Goal: Information Seeking & Learning: Learn about a topic

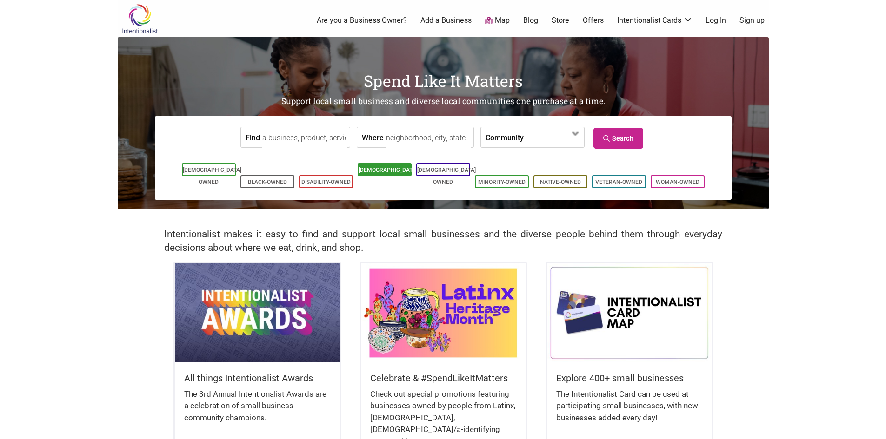
click at [380, 173] on link "[DEMOGRAPHIC_DATA]-Owned" at bounding box center [389, 176] width 60 height 19
click at [398, 138] on input "Where" at bounding box center [428, 137] width 85 height 21
click at [392, 173] on link "[DEMOGRAPHIC_DATA]-Owned" at bounding box center [389, 176] width 60 height 19
click at [396, 139] on input "Where" at bounding box center [428, 137] width 85 height 21
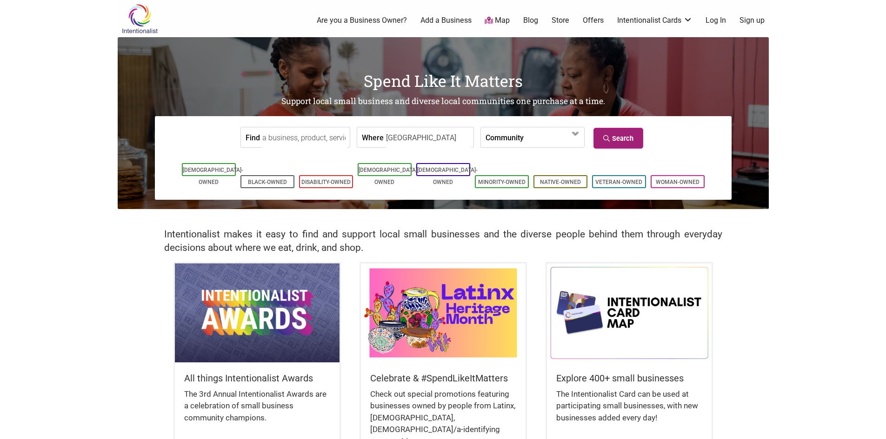
type input "Woodinville"
click at [612, 141] on link "Search" at bounding box center [618, 138] width 50 height 21
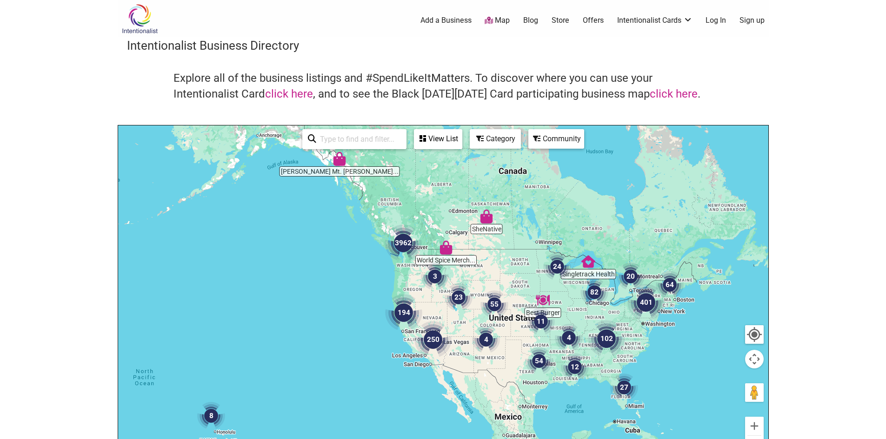
click at [399, 243] on img "3962" at bounding box center [403, 243] width 45 height 45
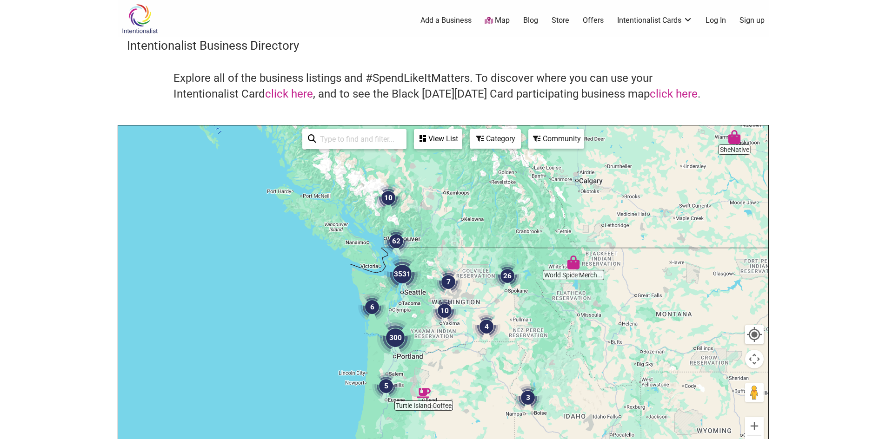
click at [399, 272] on img "3531" at bounding box center [402, 274] width 45 height 45
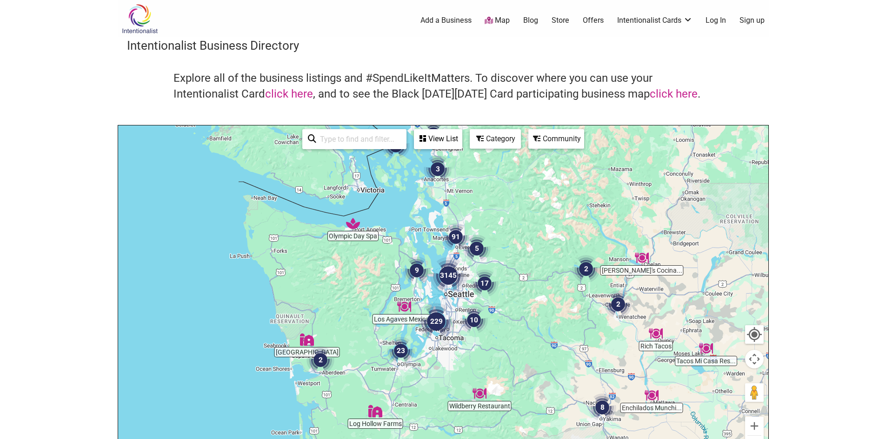
click at [445, 278] on img "3145" at bounding box center [448, 275] width 45 height 45
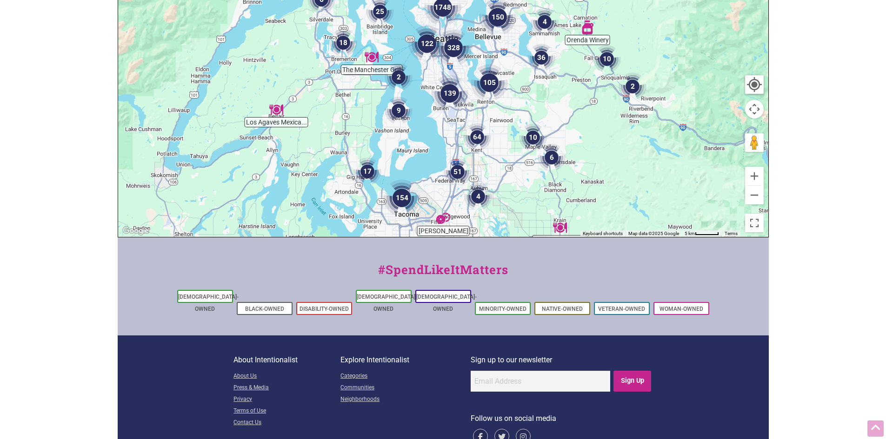
scroll to position [270, 0]
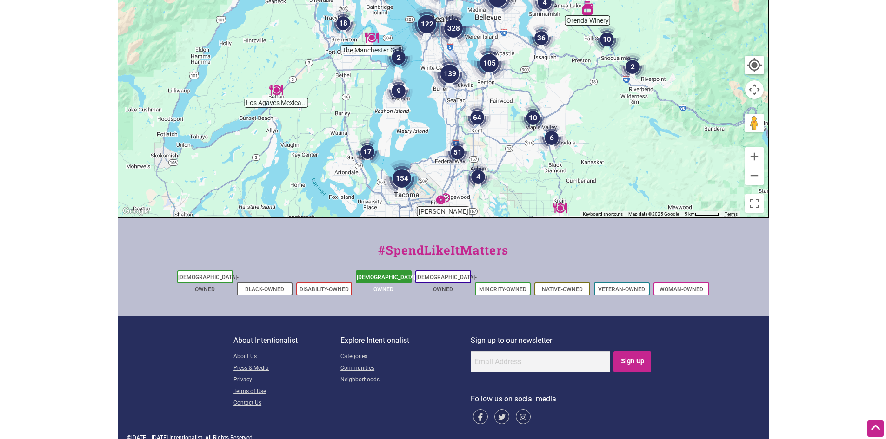
click at [392, 279] on link "[DEMOGRAPHIC_DATA]-Owned" at bounding box center [387, 283] width 60 height 19
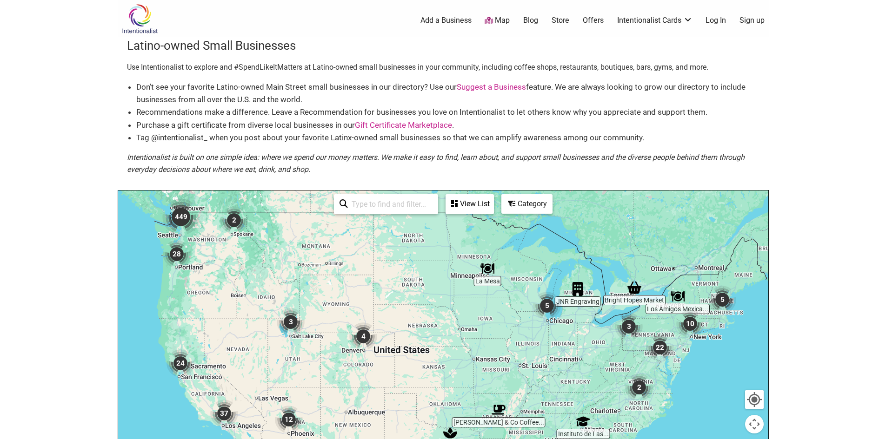
click at [535, 205] on div "Category" at bounding box center [526, 204] width 49 height 18
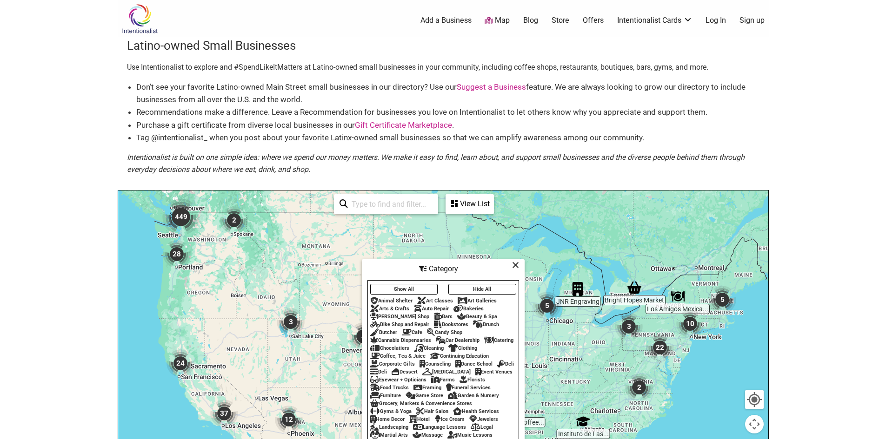
click at [465, 203] on div "View List" at bounding box center [469, 204] width 46 height 18
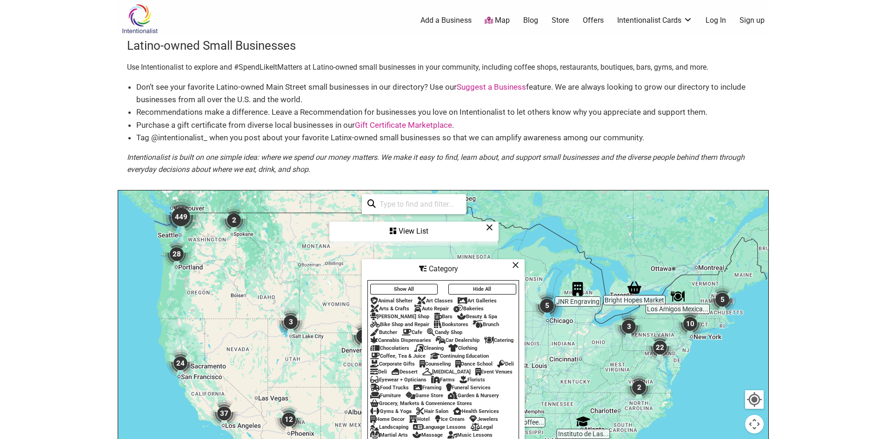
click at [434, 204] on input "search" at bounding box center [418, 204] width 85 height 18
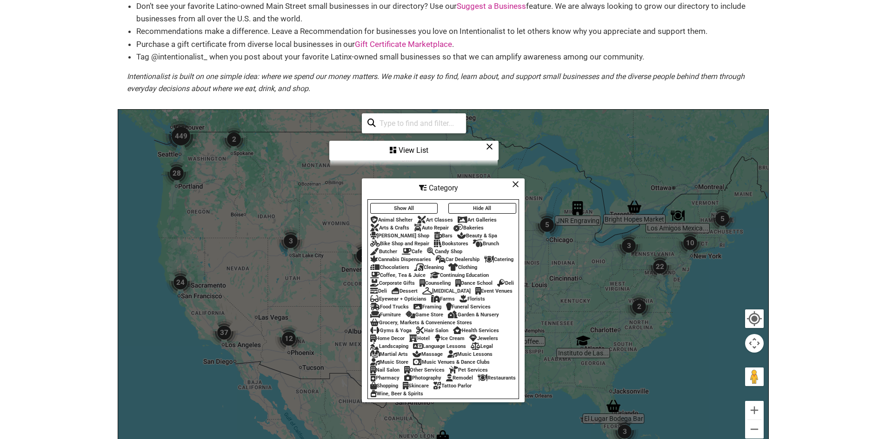
scroll to position [93, 0]
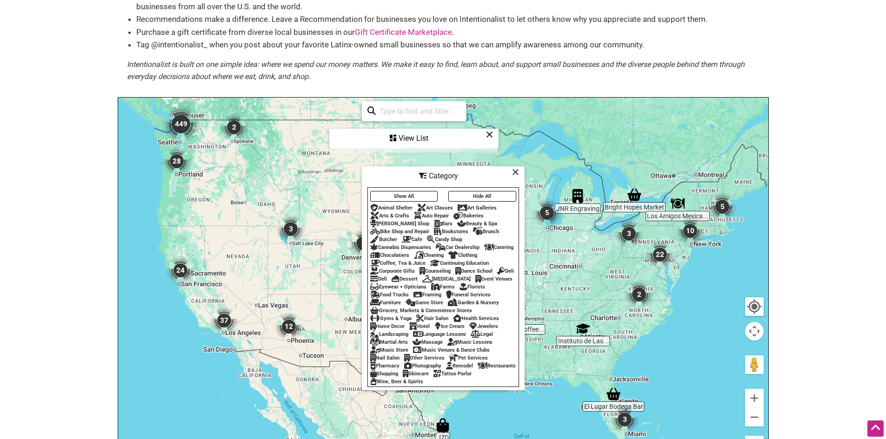
click at [478, 369] on div "Restaurants" at bounding box center [497, 366] width 38 height 6
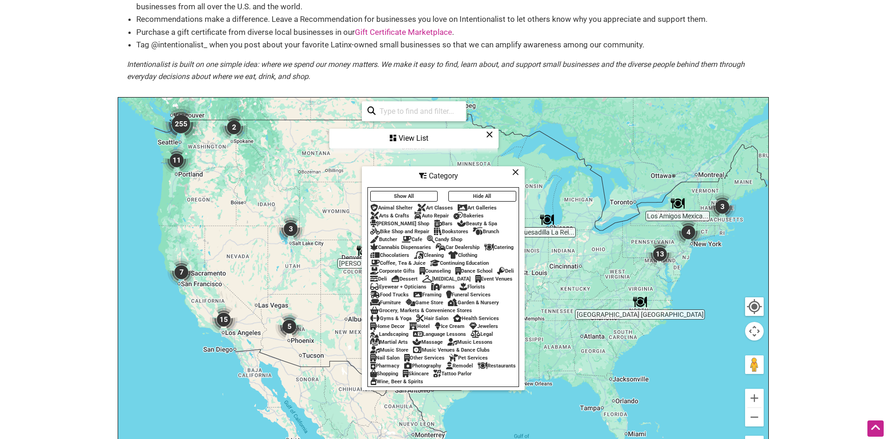
click at [478, 369] on div "Restaurants" at bounding box center [497, 366] width 38 height 6
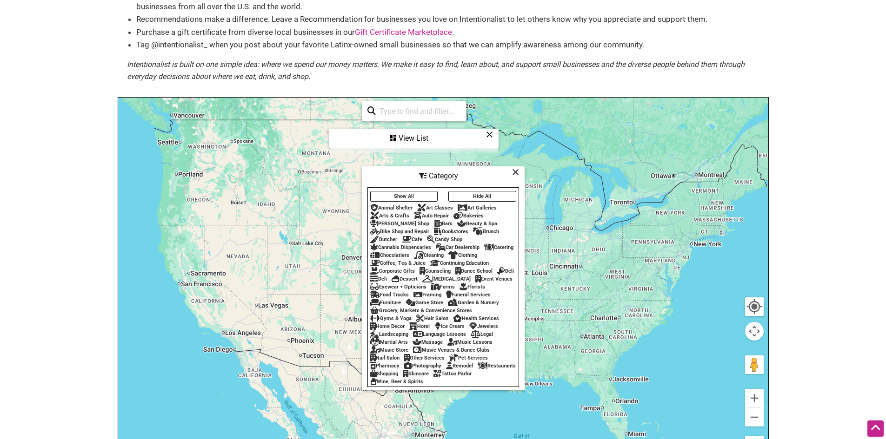
click at [478, 369] on div "Restaurants" at bounding box center [497, 366] width 38 height 6
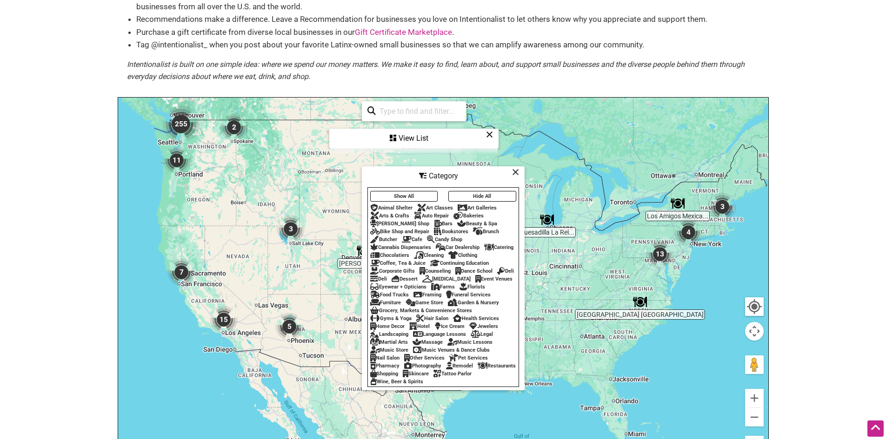
click at [514, 172] on icon at bounding box center [515, 172] width 7 height 0
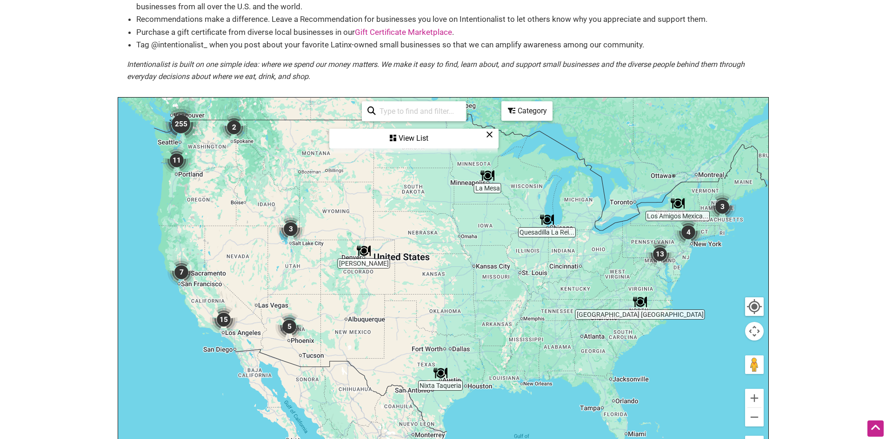
click at [182, 125] on img "255" at bounding box center [181, 124] width 45 height 45
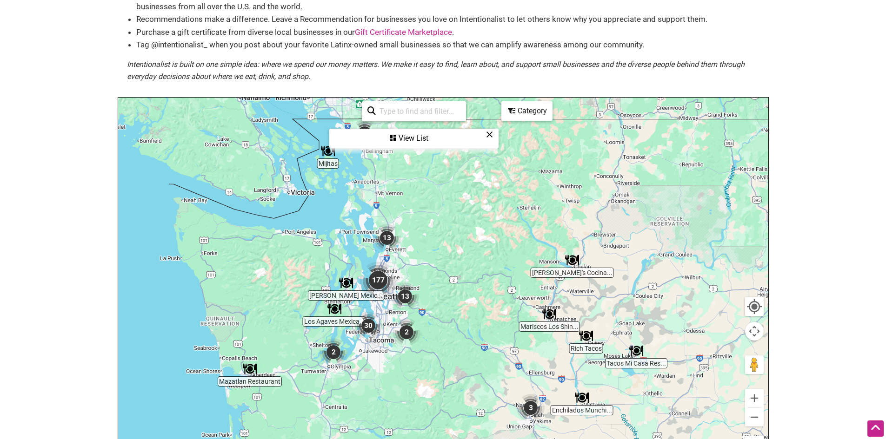
click at [378, 278] on img "177" at bounding box center [378, 280] width 45 height 45
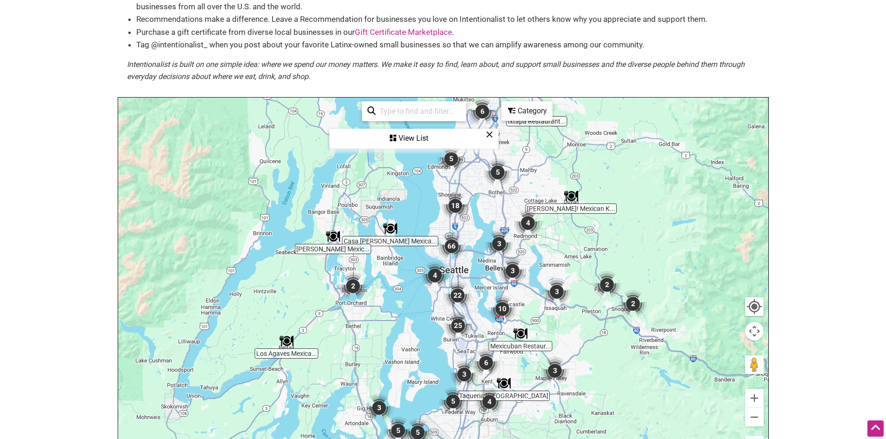
click at [452, 249] on img "66" at bounding box center [451, 246] width 35 height 35
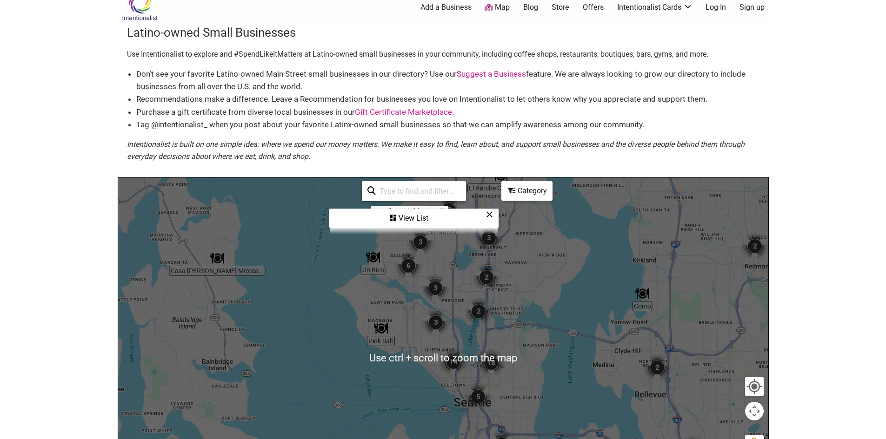
scroll to position [0, 0]
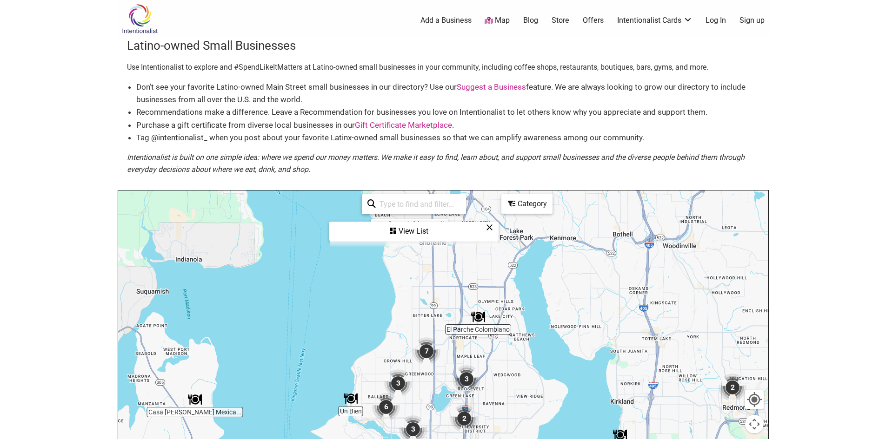
drag, startPoint x: 596, startPoint y: 271, endPoint x: 577, endPoint y: 386, distance: 117.3
click at [577, 386] on div "To navigate, press the arrow keys." at bounding box center [443, 372] width 650 height 362
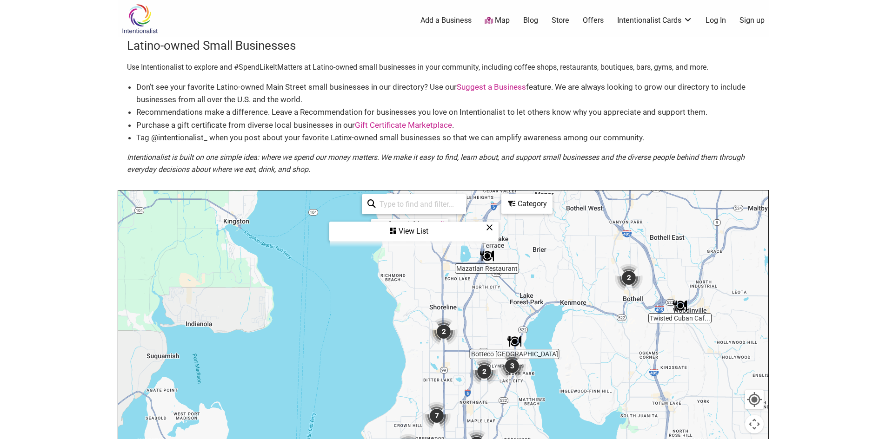
drag, startPoint x: 582, startPoint y: 278, endPoint x: 592, endPoint y: 344, distance: 66.8
click at [592, 344] on div "To navigate, press the arrow keys." at bounding box center [443, 372] width 650 height 362
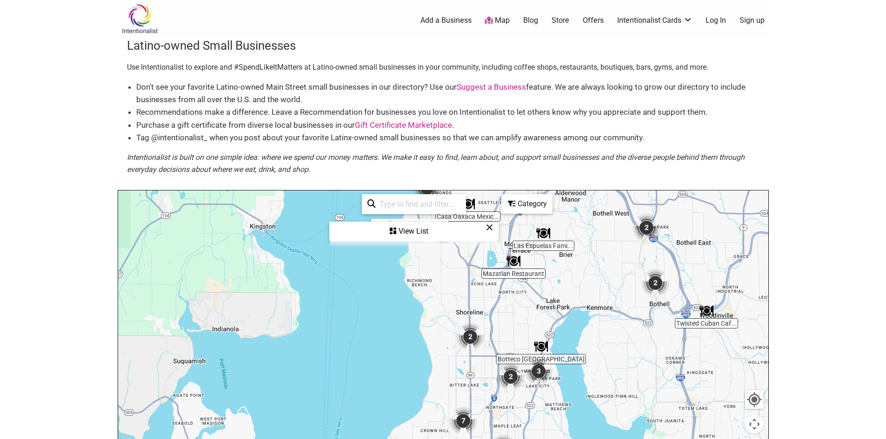
drag, startPoint x: 565, startPoint y: 304, endPoint x: 593, endPoint y: 310, distance: 28.9
click at [593, 310] on div "To navigate, press the arrow keys." at bounding box center [443, 372] width 650 height 362
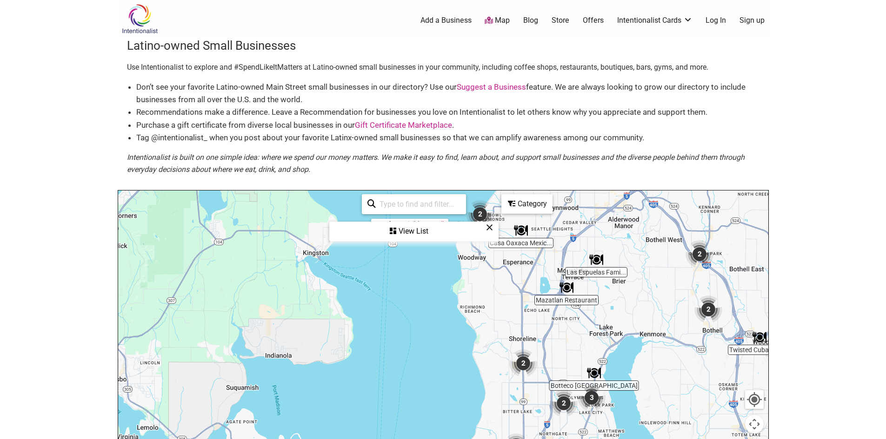
drag, startPoint x: 598, startPoint y: 286, endPoint x: 691, endPoint y: 315, distance: 97.6
click at [653, 313] on div "To navigate, press the arrow keys." at bounding box center [443, 372] width 650 height 362
click at [707, 310] on img "2" at bounding box center [708, 309] width 35 height 35
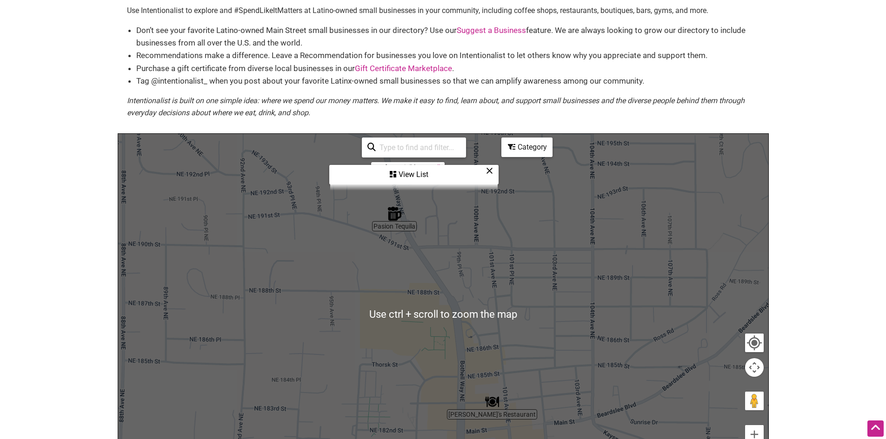
scroll to position [46, 0]
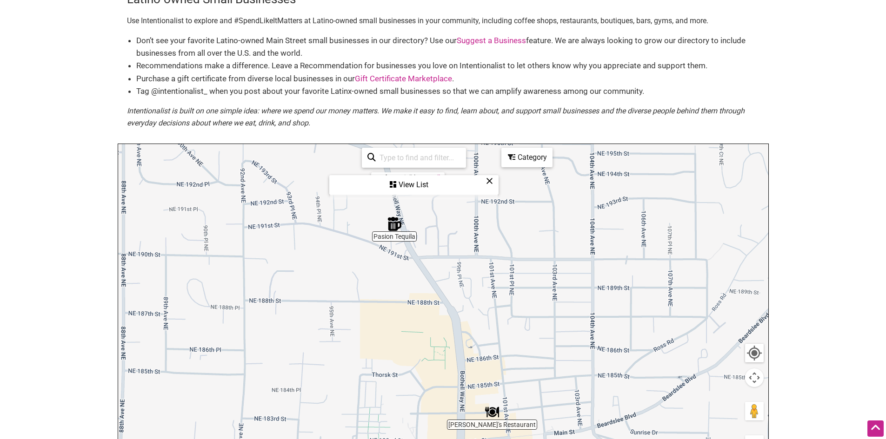
click at [392, 230] on img "Pasion Tequila" at bounding box center [394, 223] width 21 height 21
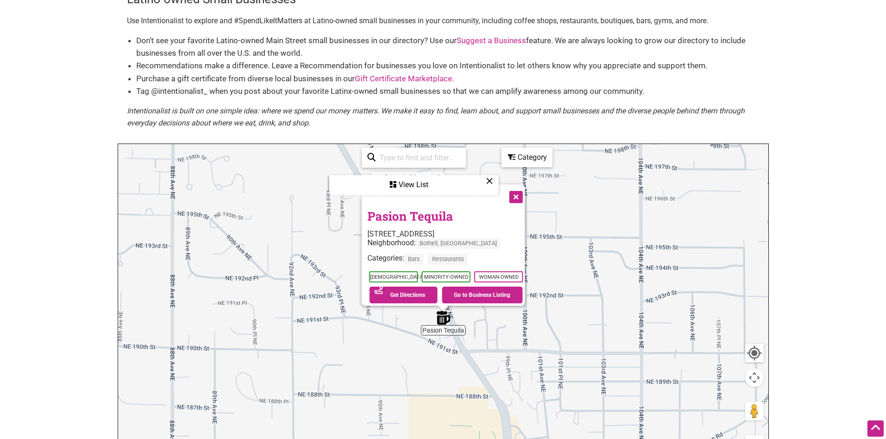
click at [586, 287] on div "To navigate, press the arrow keys. Pasion Tequila [STREET_ADDRESS] Neighborhood…" at bounding box center [443, 325] width 650 height 362
click at [519, 193] on button "Close" at bounding box center [514, 196] width 23 height 23
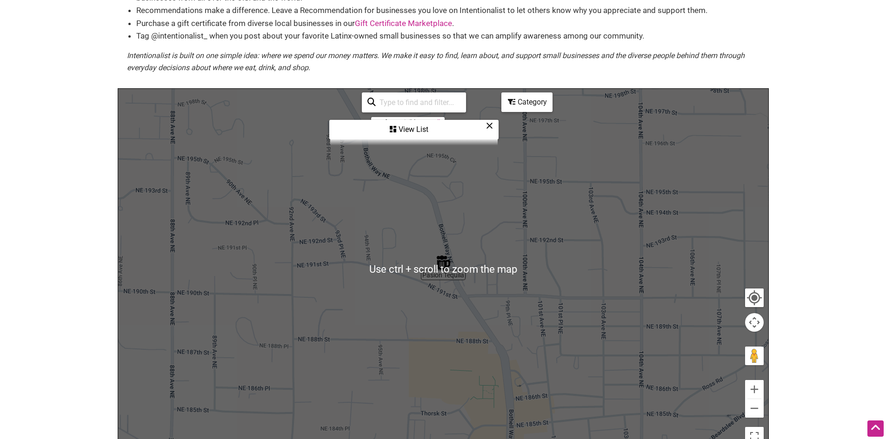
scroll to position [186, 0]
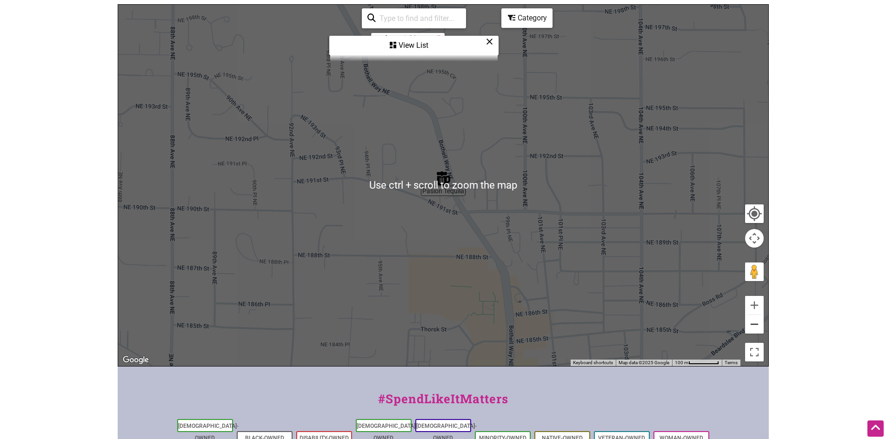
click at [756, 330] on button "Zoom out" at bounding box center [754, 324] width 19 height 19
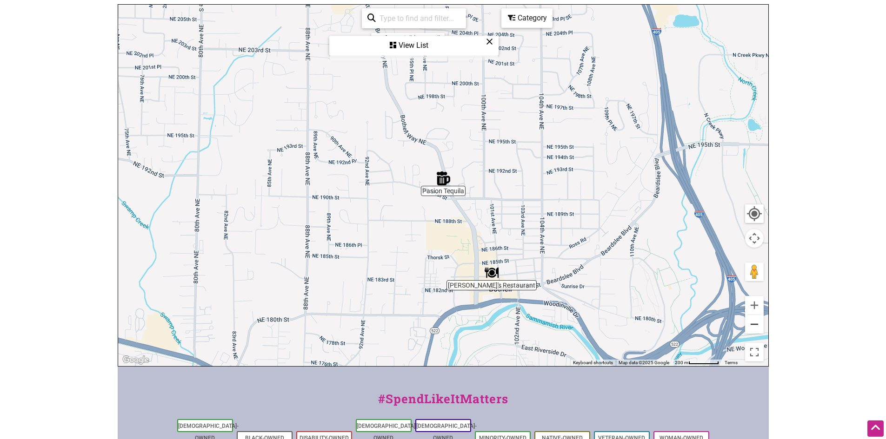
click at [756, 330] on button "Zoom out" at bounding box center [754, 324] width 19 height 19
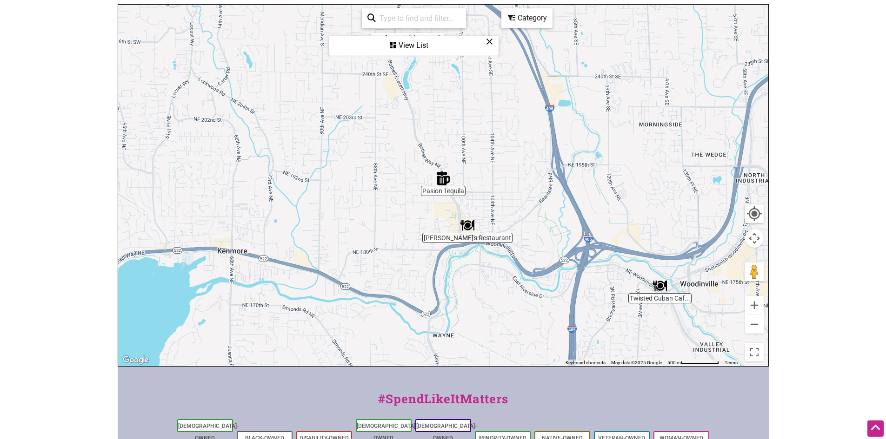
click at [467, 230] on img "Julio's Restaurant" at bounding box center [467, 225] width 21 height 21
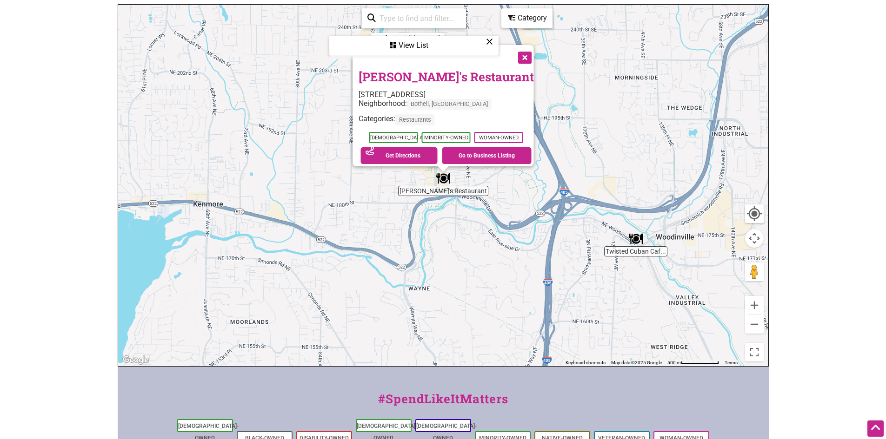
click at [519, 51] on button "Close" at bounding box center [523, 56] width 23 height 23
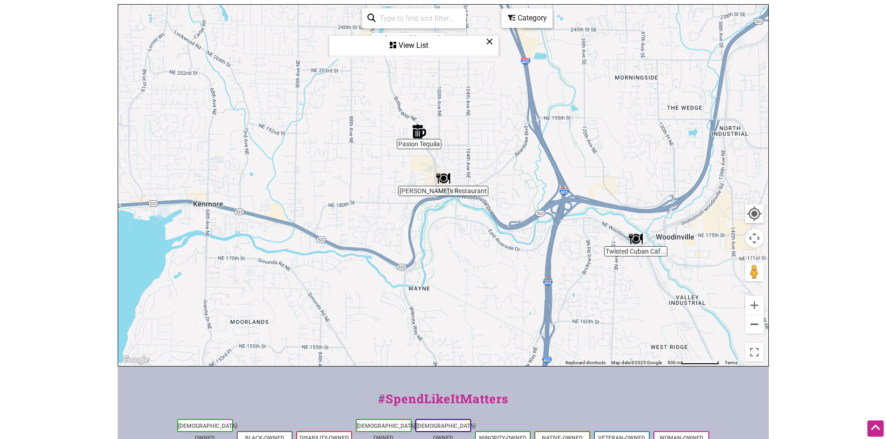
click at [751, 329] on button "Zoom out" at bounding box center [754, 324] width 19 height 19
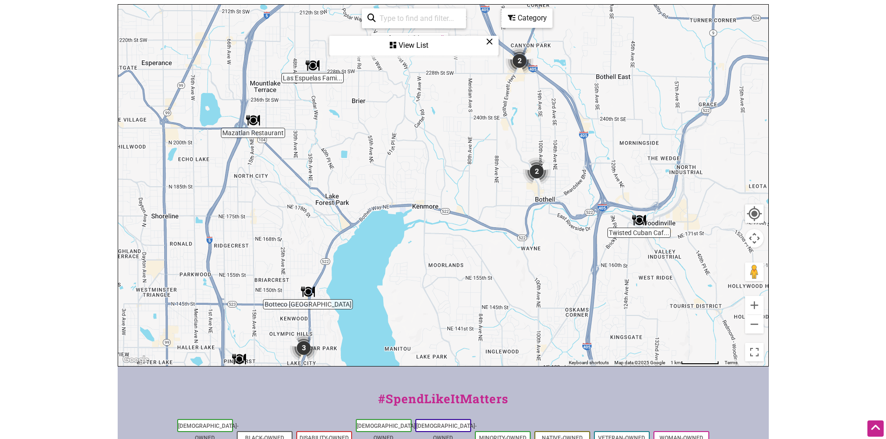
drag, startPoint x: 556, startPoint y: 274, endPoint x: 664, endPoint y: 287, distance: 109.1
click at [664, 287] on div "To navigate, press the arrow keys." at bounding box center [443, 186] width 650 height 362
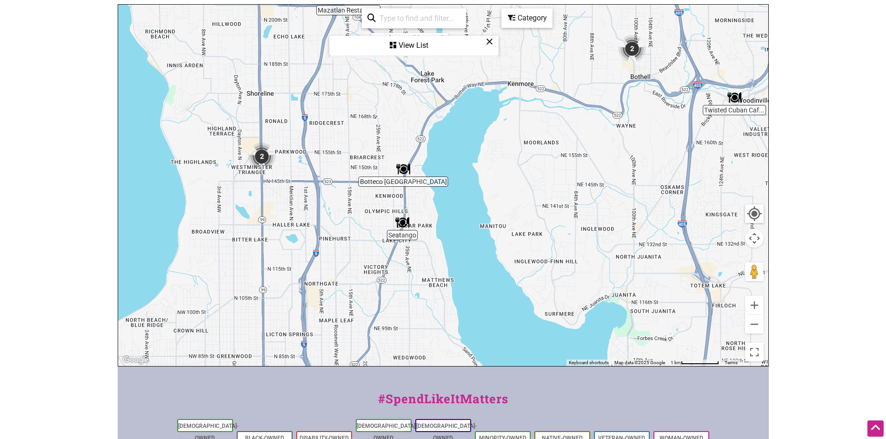
drag, startPoint x: 484, startPoint y: 256, endPoint x: 572, endPoint y: 132, distance: 152.1
click at [572, 132] on div "To navigate, press the arrow keys." at bounding box center [443, 186] width 650 height 362
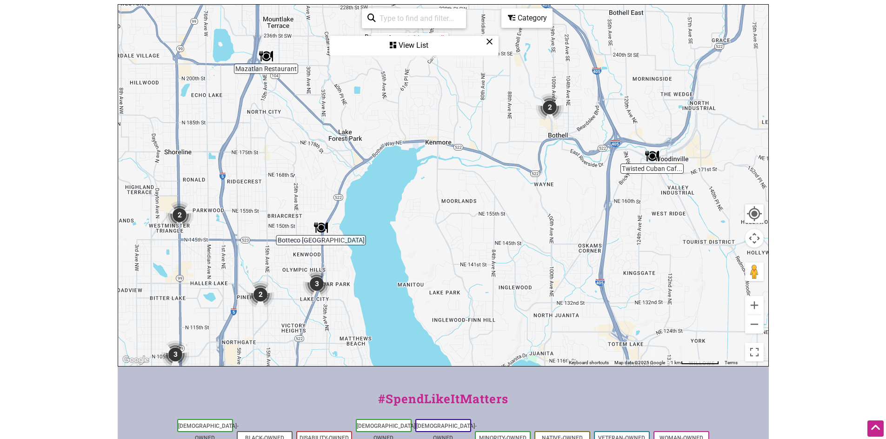
drag, startPoint x: 531, startPoint y: 283, endPoint x: 457, endPoint y: 361, distance: 108.2
click at [457, 361] on div "To navigate, press the arrow keys." at bounding box center [443, 186] width 650 height 362
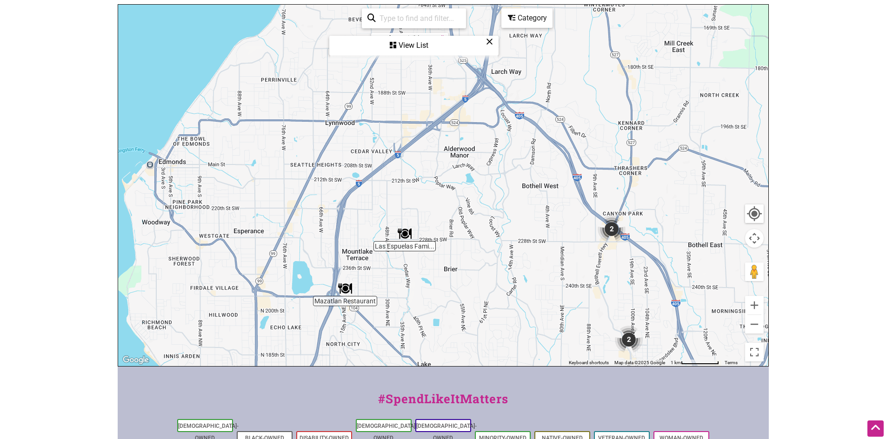
drag, startPoint x: 497, startPoint y: 136, endPoint x: 565, endPoint y: 312, distance: 188.8
click at [565, 312] on div "To navigate, press the arrow keys." at bounding box center [443, 186] width 650 height 362
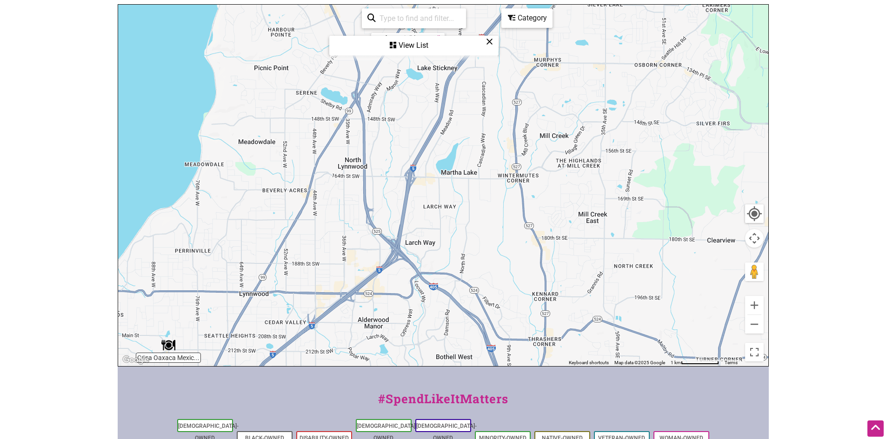
drag, startPoint x: 648, startPoint y: 160, endPoint x: 561, endPoint y: 333, distance: 193.4
click at [561, 333] on div "To navigate, press the arrow keys." at bounding box center [443, 186] width 650 height 362
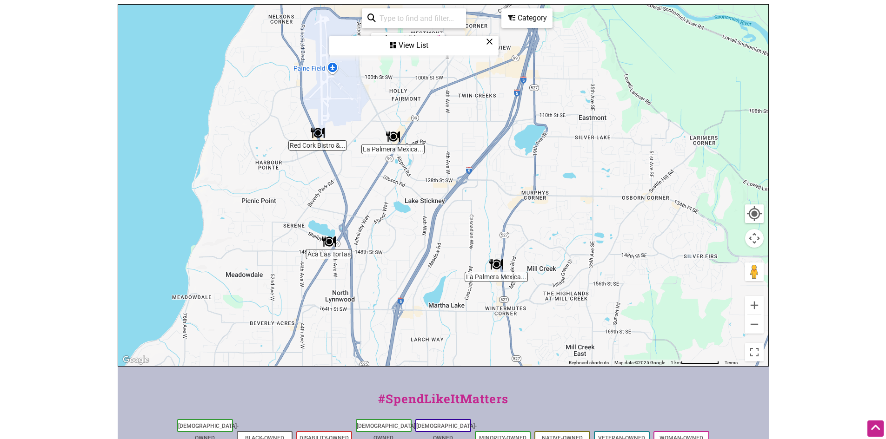
drag, startPoint x: 624, startPoint y: 158, endPoint x: 612, endPoint y: 288, distance: 131.2
click at [612, 288] on div "To navigate, press the arrow keys." at bounding box center [443, 186] width 650 height 362
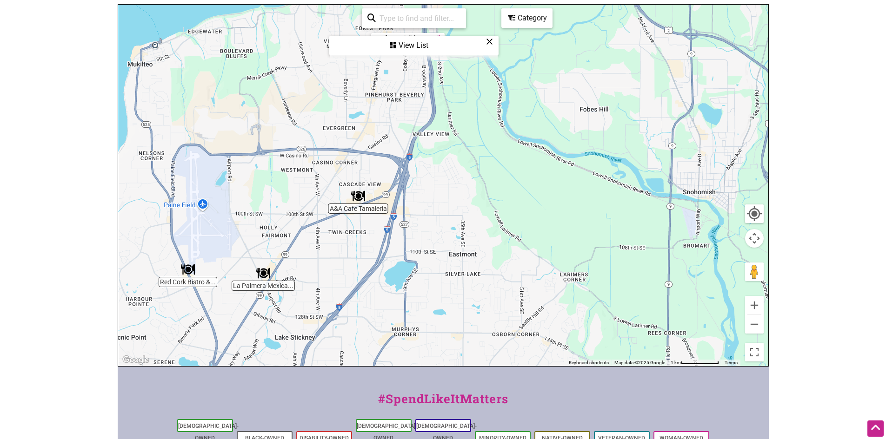
drag, startPoint x: 647, startPoint y: 136, endPoint x: 516, endPoint y: 275, distance: 190.5
click at [516, 275] on div "To navigate, press the arrow keys." at bounding box center [443, 186] width 650 height 362
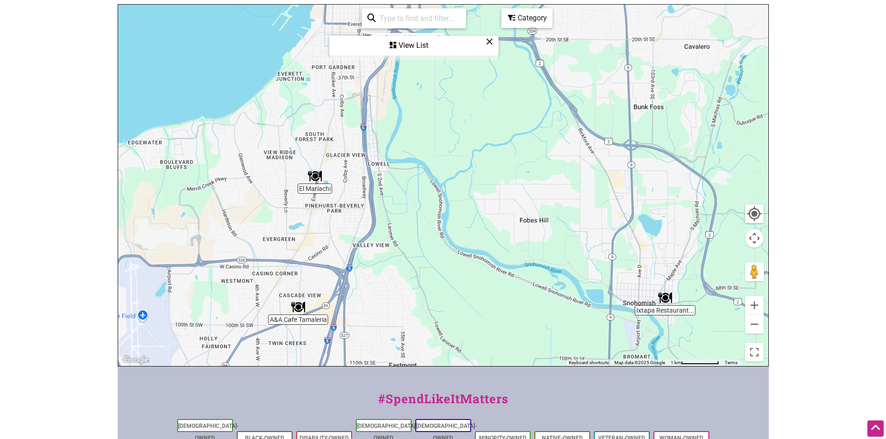
drag, startPoint x: 562, startPoint y: 157, endPoint x: 502, endPoint y: 269, distance: 127.1
click at [502, 269] on div "To navigate, press the arrow keys." at bounding box center [443, 186] width 650 height 362
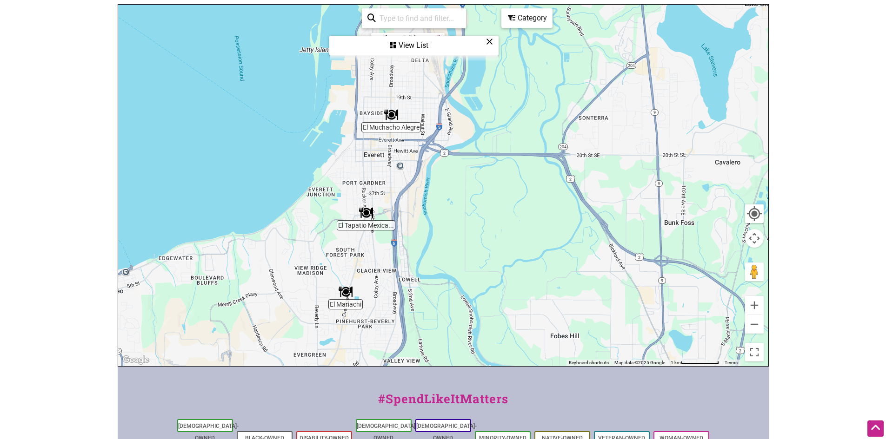
drag, startPoint x: 455, startPoint y: 178, endPoint x: 485, endPoint y: 299, distance: 125.0
click at [485, 299] on div "To navigate, press the arrow keys." at bounding box center [443, 186] width 650 height 362
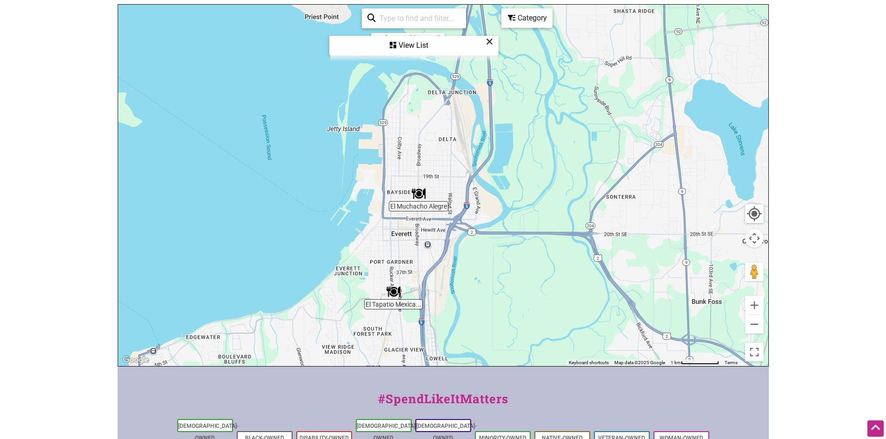
drag, startPoint x: 492, startPoint y: 163, endPoint x: 521, endPoint y: 253, distance: 94.3
click at [521, 253] on div "To navigate, press the arrow keys." at bounding box center [443, 186] width 650 height 362
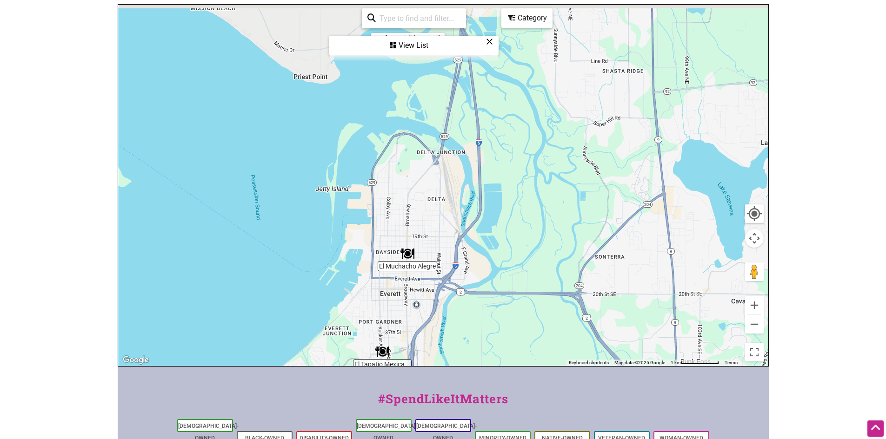
drag, startPoint x: 564, startPoint y: 212, endPoint x: 529, endPoint y: 347, distance: 139.9
click at [529, 347] on div "To navigate, press the arrow keys." at bounding box center [443, 186] width 650 height 362
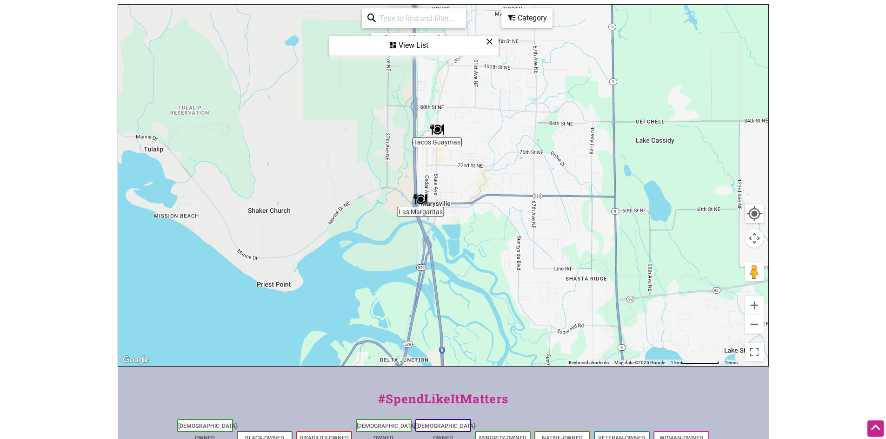
drag, startPoint x: 545, startPoint y: 166, endPoint x: 542, endPoint y: 314, distance: 147.9
click at [542, 314] on div "To navigate, press the arrow keys." at bounding box center [443, 186] width 650 height 362
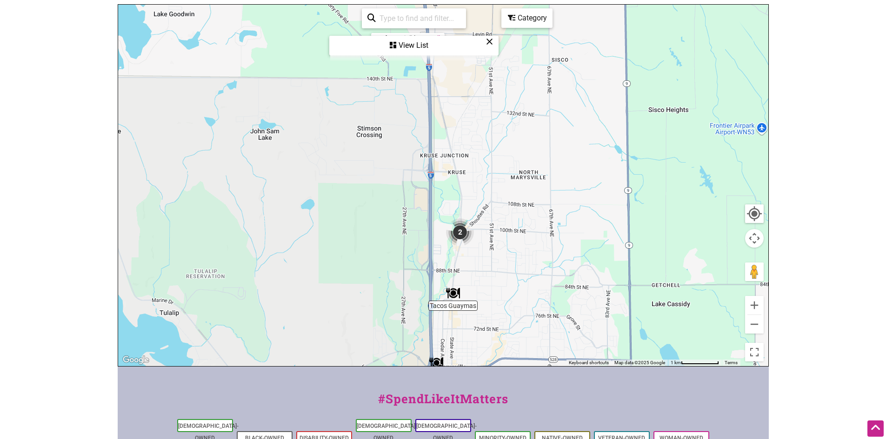
drag, startPoint x: 507, startPoint y: 166, endPoint x: 520, endPoint y: 247, distance: 82.0
click at [520, 247] on div "To navigate, press the arrow keys." at bounding box center [443, 186] width 650 height 362
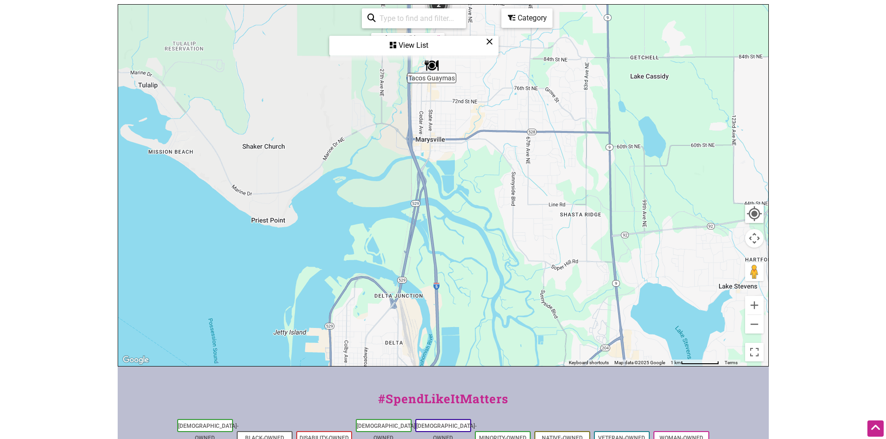
drag, startPoint x: 555, startPoint y: 341, endPoint x: 525, endPoint y: 23, distance: 319.4
click at [525, 26] on div "Tacos Guaymas 2 To navigate, press the arrow keys. Use ctrl + scroll to zoom th…" at bounding box center [443, 186] width 650 height 362
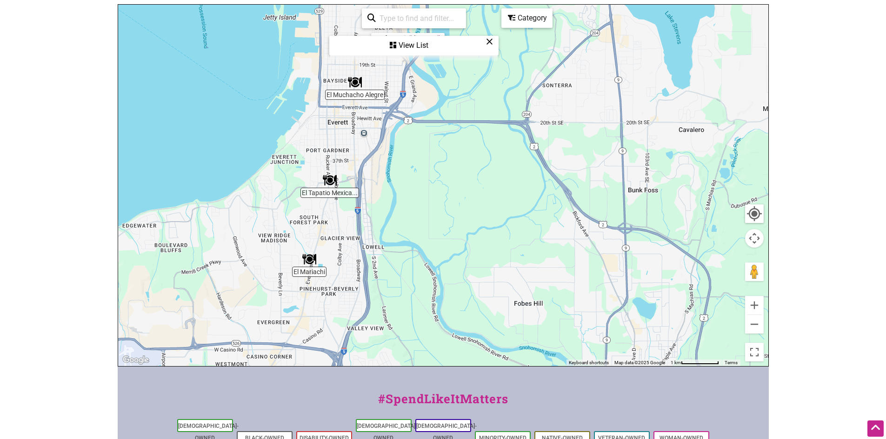
drag, startPoint x: 517, startPoint y: 183, endPoint x: 525, endPoint y: 45, distance: 137.9
click at [525, 45] on div "To navigate, press the arrow keys." at bounding box center [443, 186] width 650 height 362
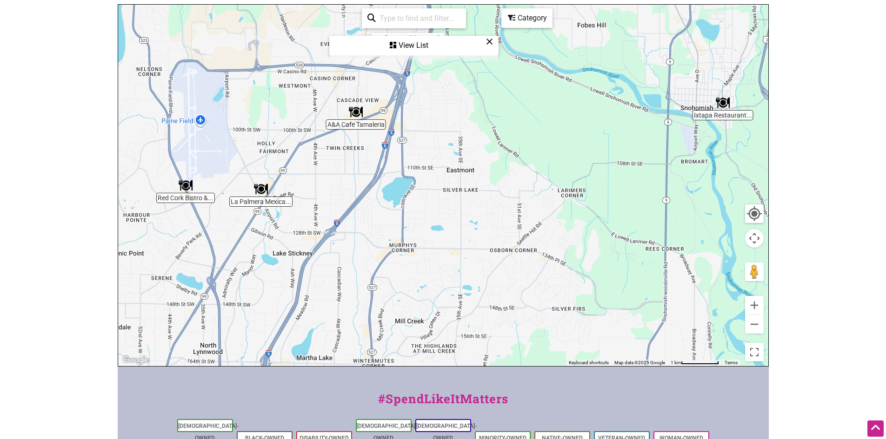
drag, startPoint x: 466, startPoint y: 255, endPoint x: 547, endPoint y: 116, distance: 160.9
click at [546, 116] on div "To navigate, press the arrow keys." at bounding box center [443, 186] width 650 height 362
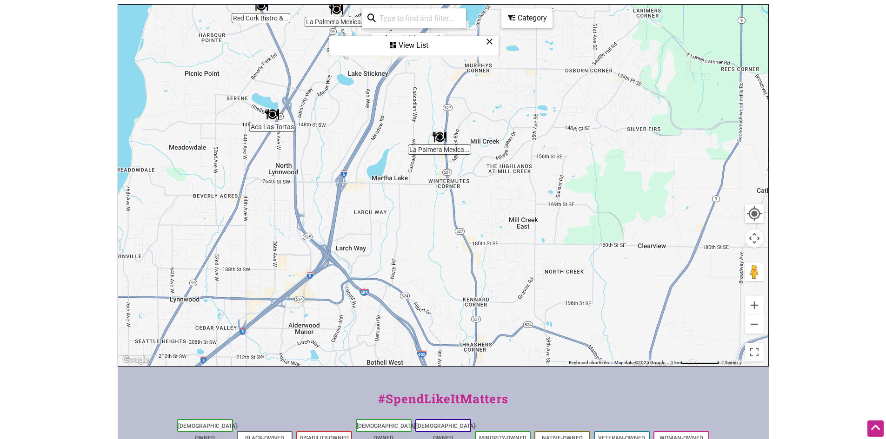
drag, startPoint x: 422, startPoint y: 271, endPoint x: 463, endPoint y: 118, distance: 158.2
click at [464, 110] on div "To navigate, press the arrow keys." at bounding box center [443, 186] width 650 height 362
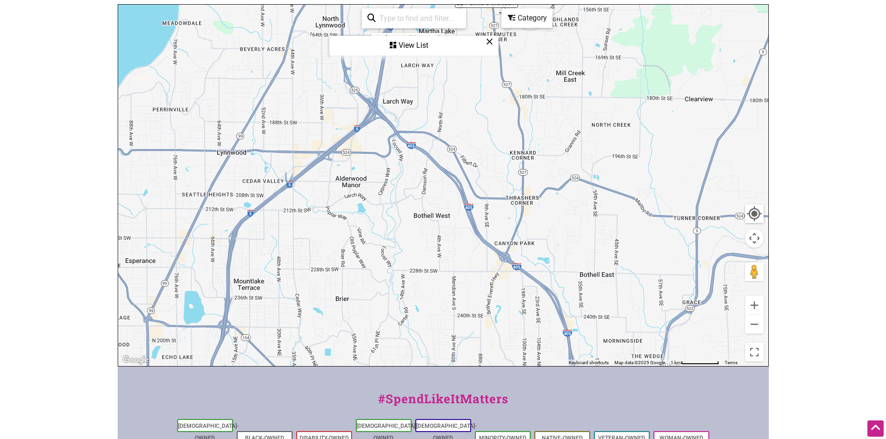
drag, startPoint x: 420, startPoint y: 246, endPoint x: 487, endPoint y: 50, distance: 206.9
click at [487, 50] on div "Aca Las Tortas La Palmera Mexica... To navigate, press the arrow keys. Use ctrl…" at bounding box center [443, 186] width 650 height 362
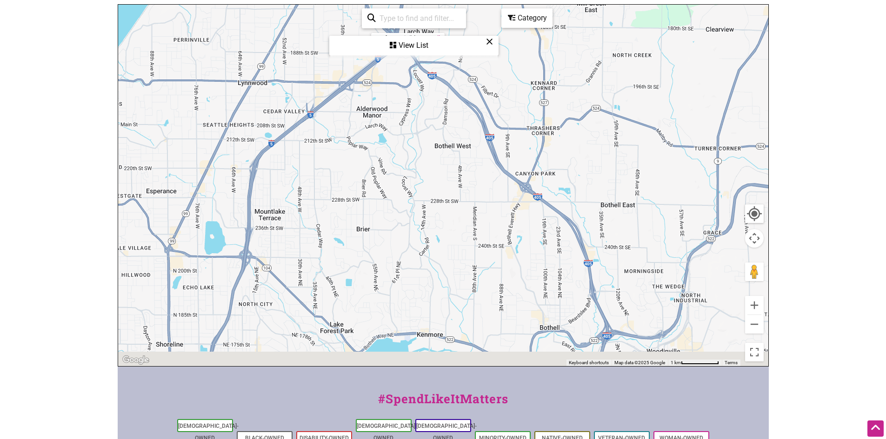
click at [487, 50] on div "View List" at bounding box center [413, 46] width 167 height 18
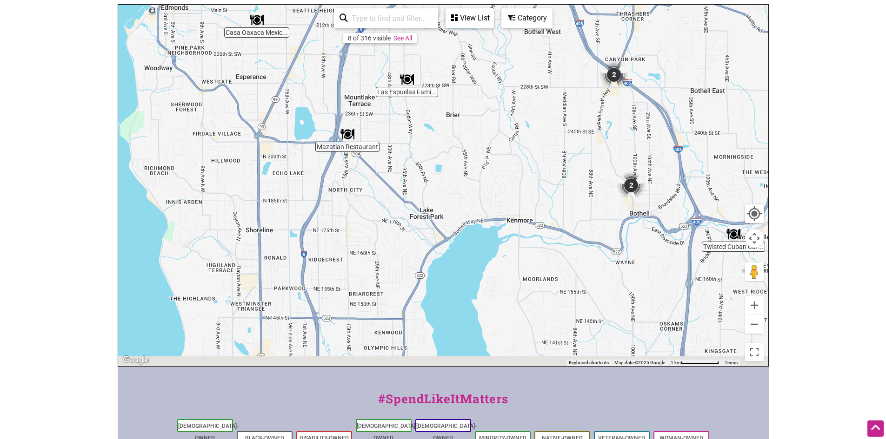
drag, startPoint x: 418, startPoint y: 236, endPoint x: 506, endPoint y: 126, distance: 140.2
click at [506, 126] on div "To navigate, press the arrow keys." at bounding box center [443, 186] width 650 height 362
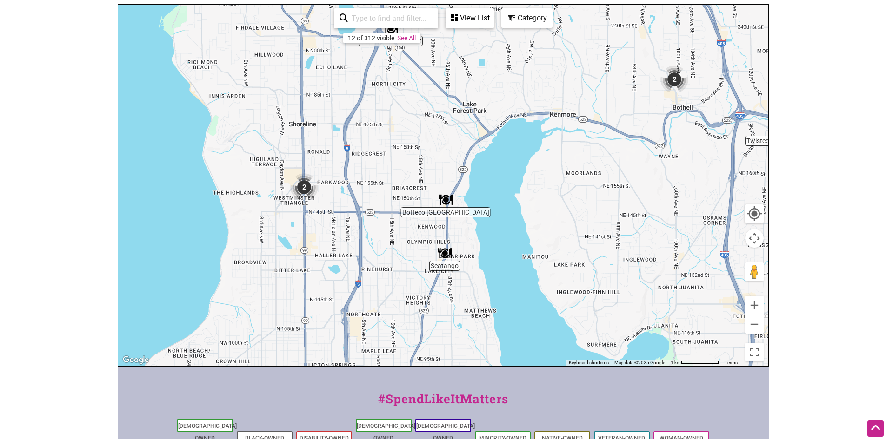
drag, startPoint x: 437, startPoint y: 187, endPoint x: 465, endPoint y: 66, distance: 124.5
click at [465, 66] on div "To navigate, press the arrow keys." at bounding box center [443, 186] width 650 height 362
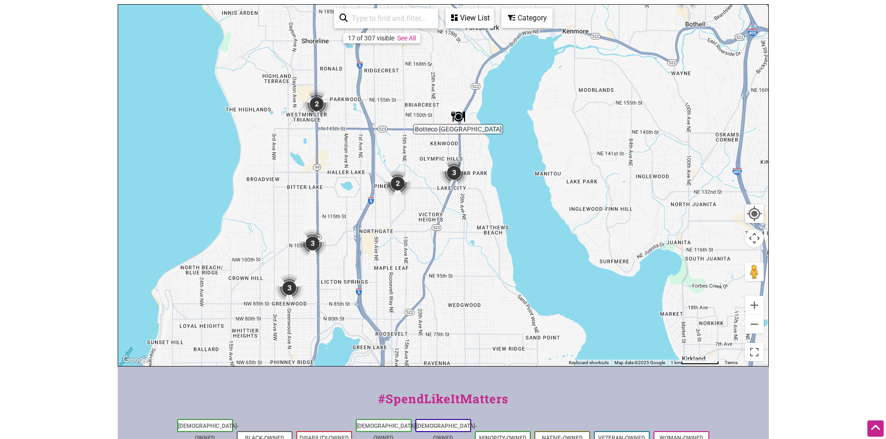
drag, startPoint x: 475, startPoint y: 285, endPoint x: 511, endPoint y: 146, distance: 143.6
click at [511, 146] on div "To navigate, press the arrow keys." at bounding box center [443, 186] width 650 height 362
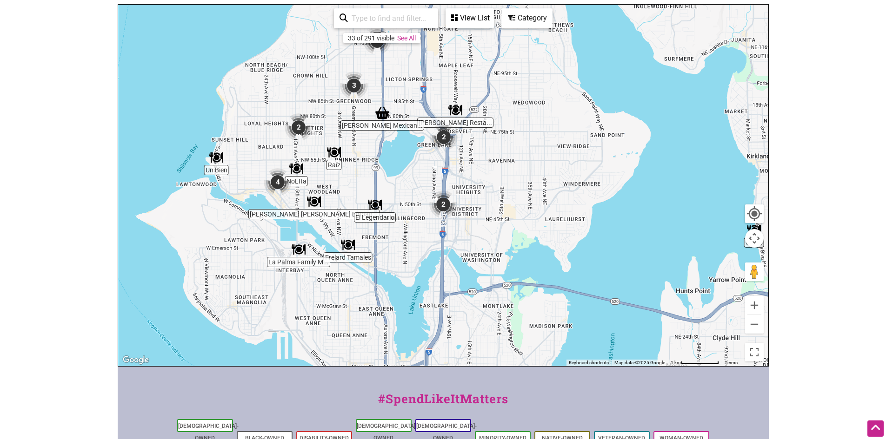
drag, startPoint x: 503, startPoint y: 252, endPoint x: 534, endPoint y: 151, distance: 106.5
click at [534, 151] on div "To navigate, press the arrow keys." at bounding box center [443, 186] width 650 height 362
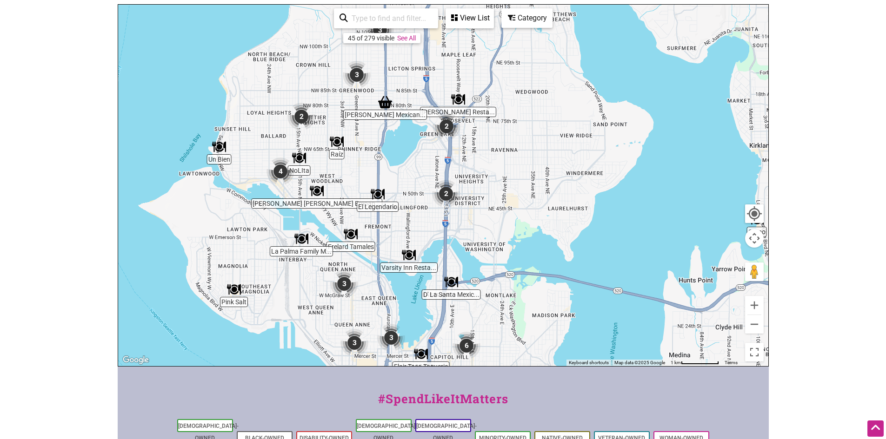
click at [459, 101] on img "Don Lucho's Restaurant" at bounding box center [457, 99] width 21 height 21
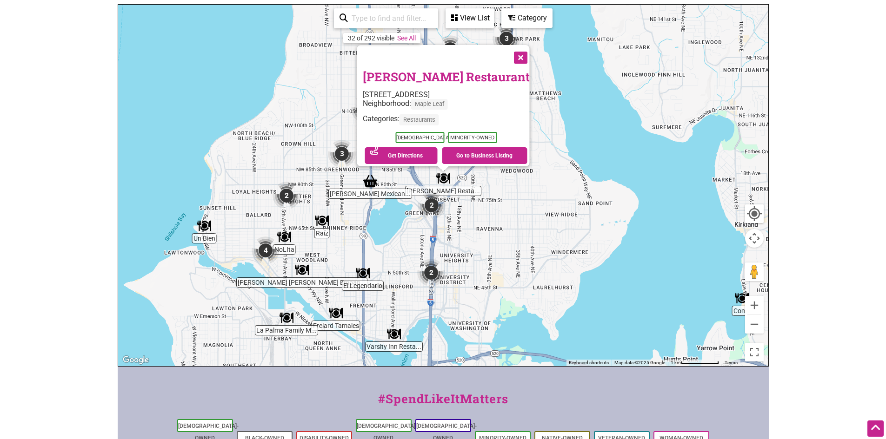
click at [512, 50] on button "Close" at bounding box center [519, 56] width 23 height 23
